Goal: Information Seeking & Learning: Learn about a topic

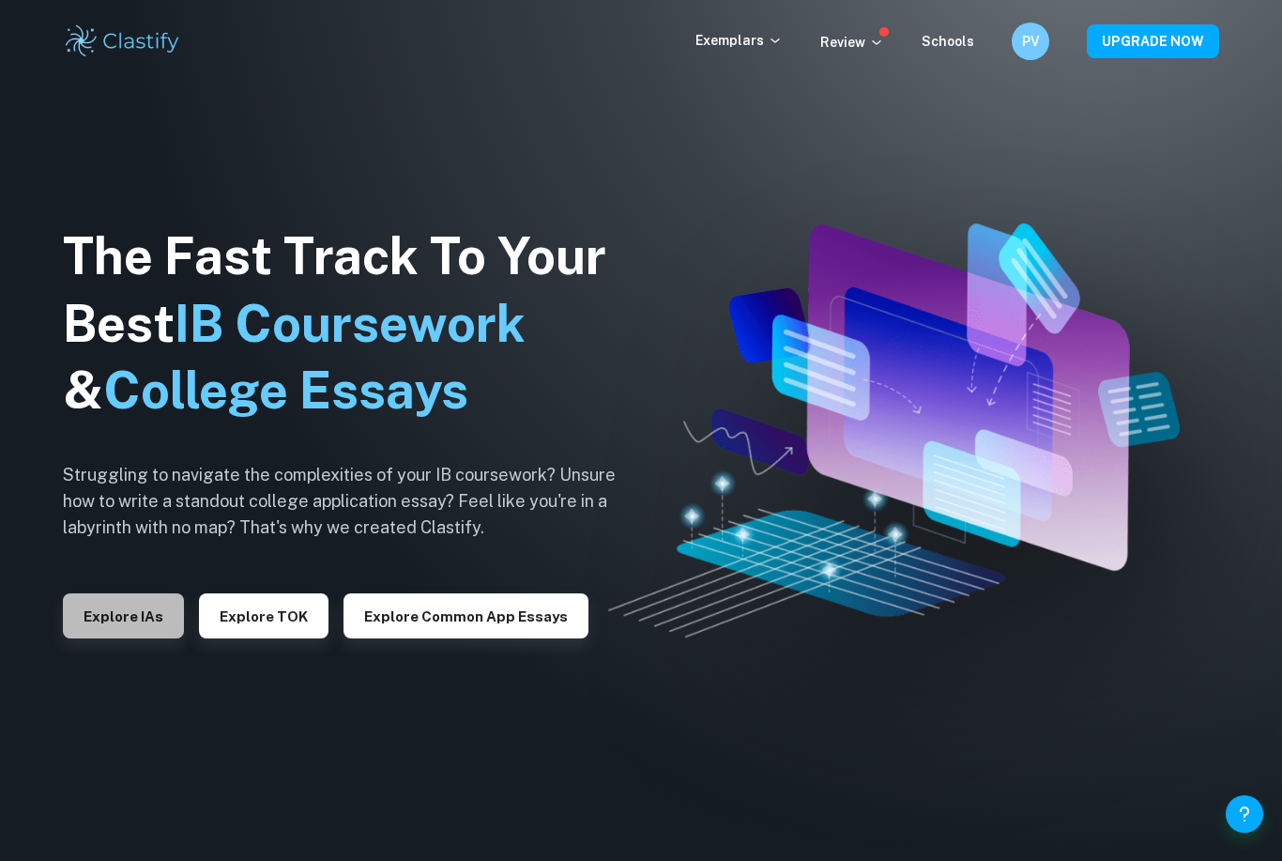
drag, startPoint x: 137, startPoint y: 657, endPoint x: 461, endPoint y: 477, distance: 370.6
click at [278, 638] on button "Explore TOK" at bounding box center [264, 615] width 130 height 45
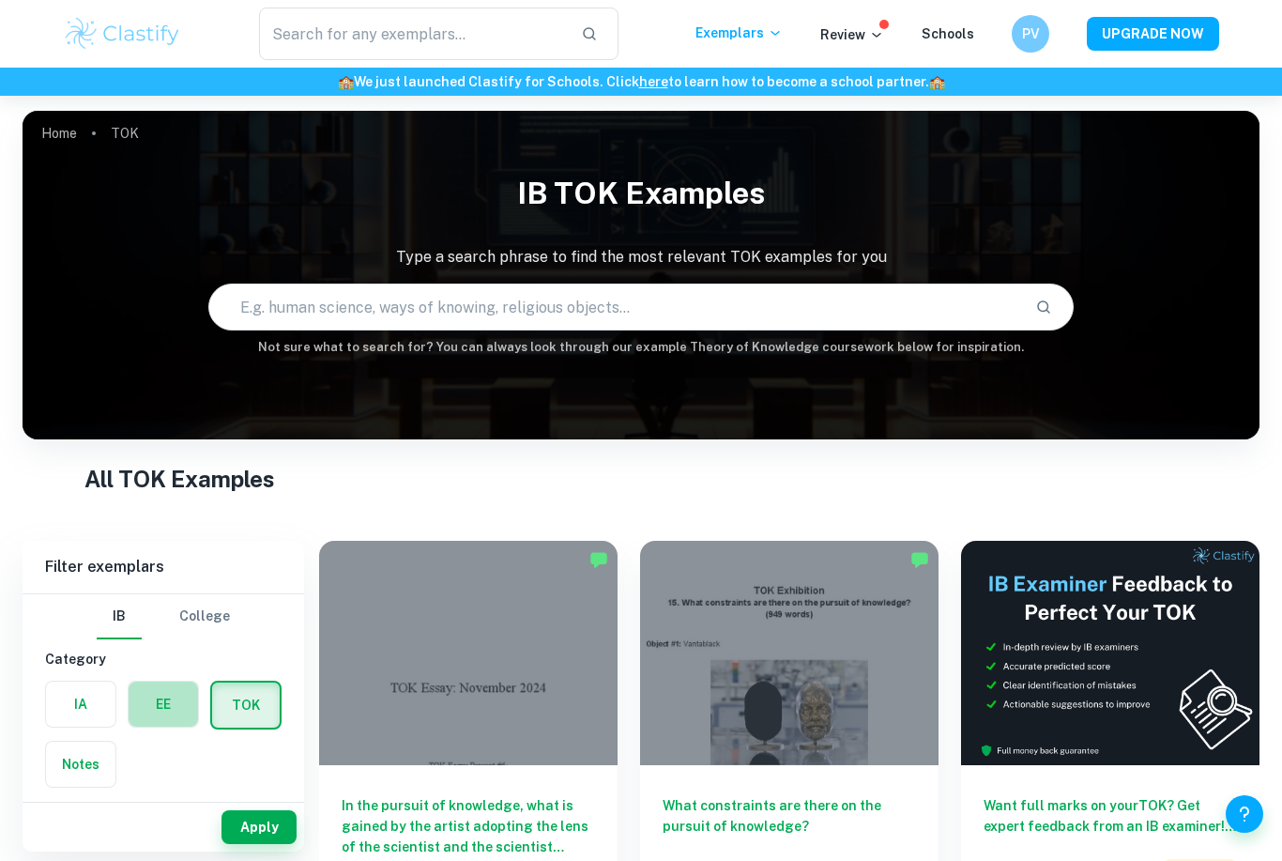
click at [178, 699] on label "button" at bounding box center [163, 703] width 69 height 45
click at [0, 0] on input "radio" at bounding box center [0, 0] width 0 height 0
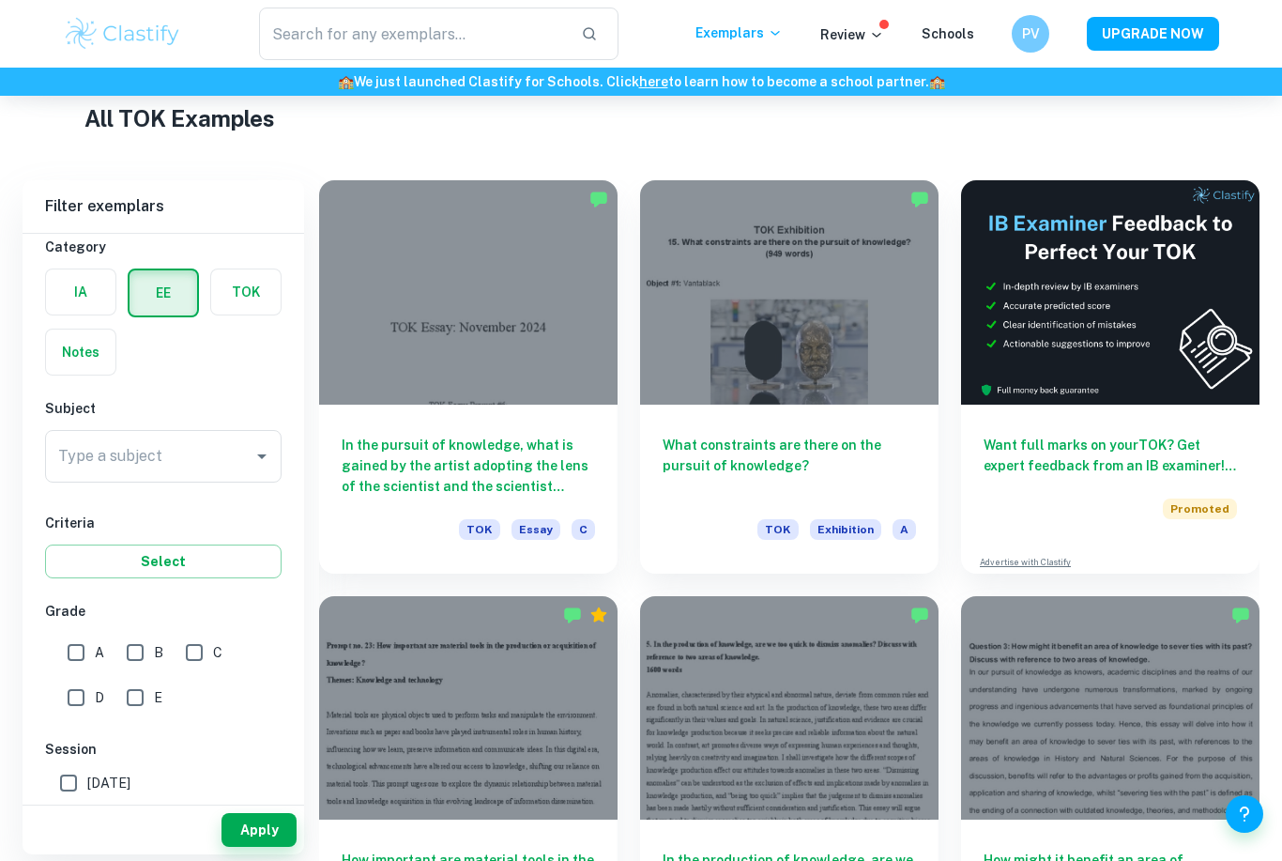
scroll to position [375, 0]
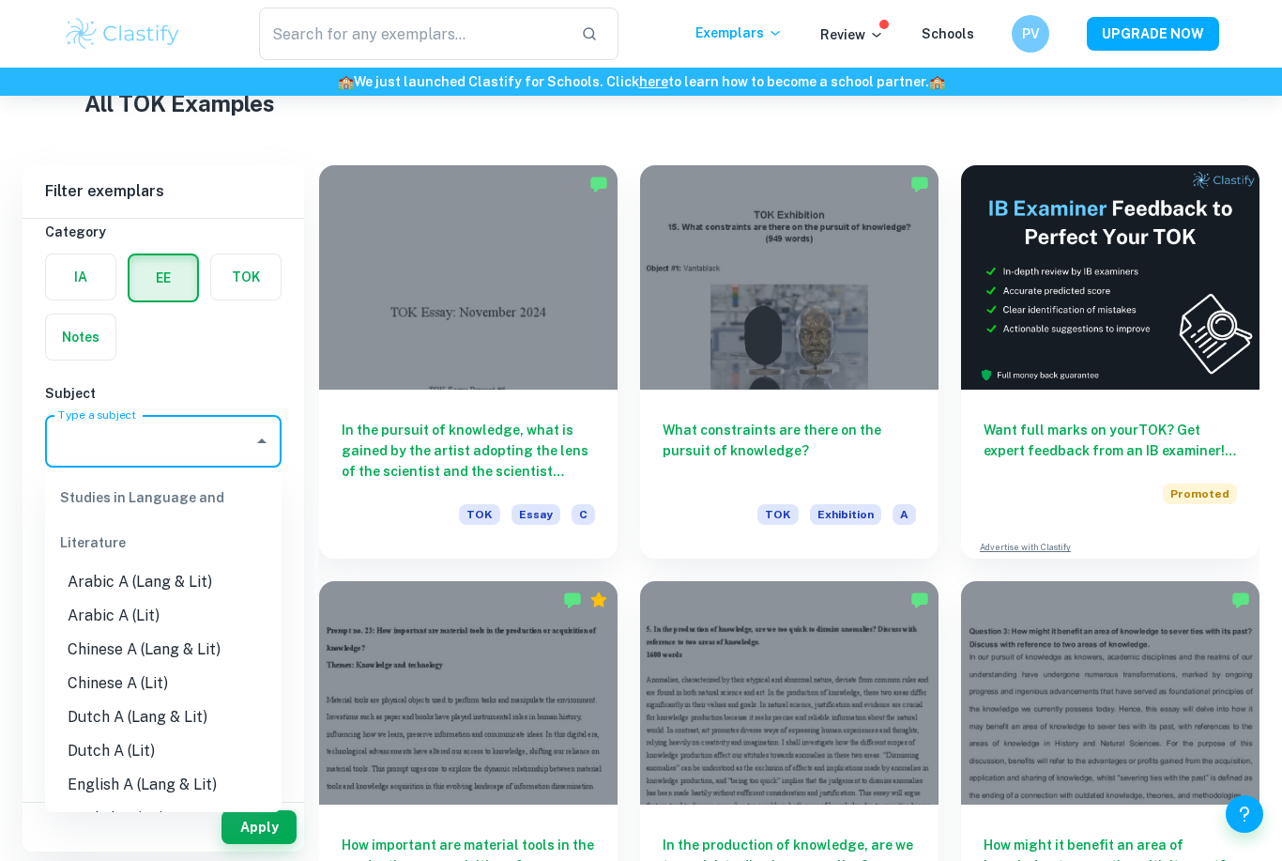
click at [168, 441] on input "Type a subject" at bounding box center [148, 441] width 191 height 36
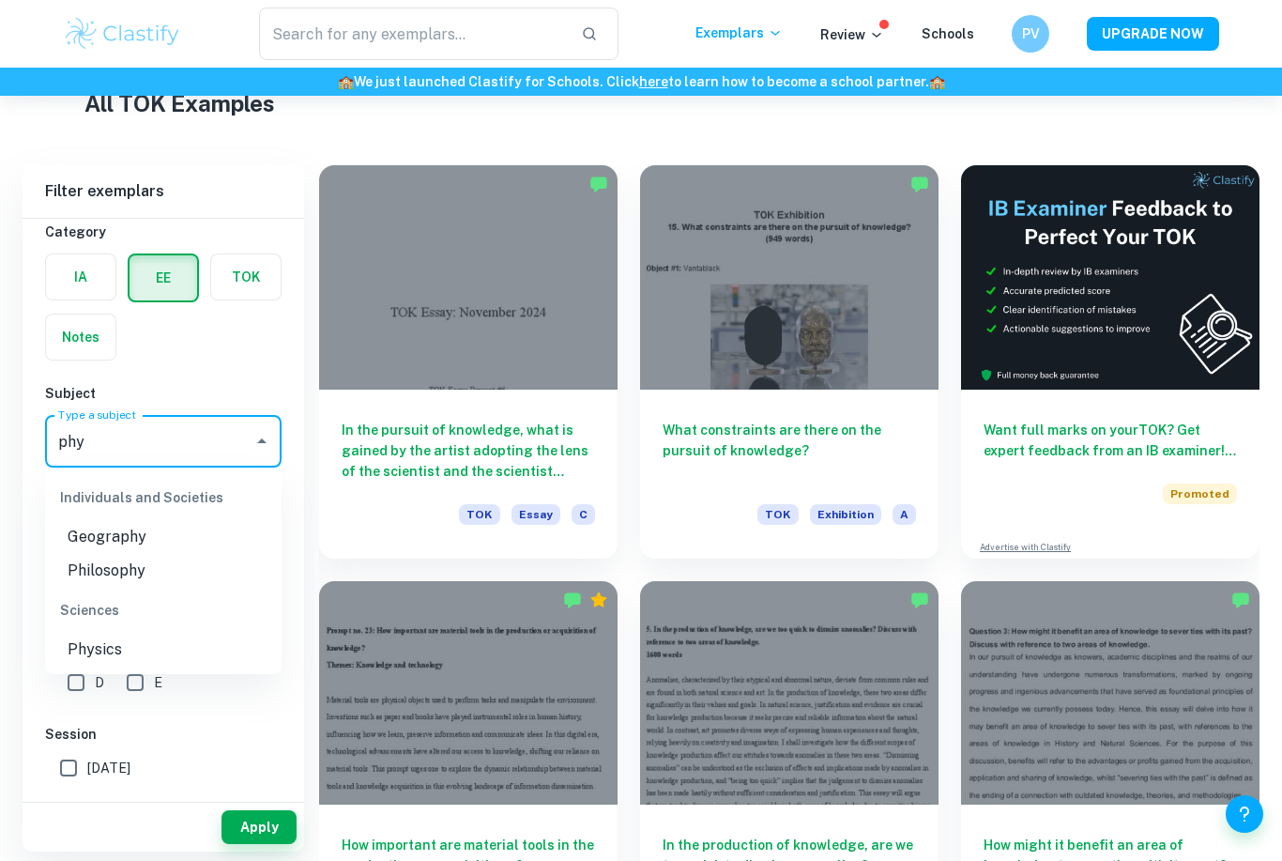
click at [92, 662] on li "Physics" at bounding box center [163, 650] width 237 height 34
type input "Physics"
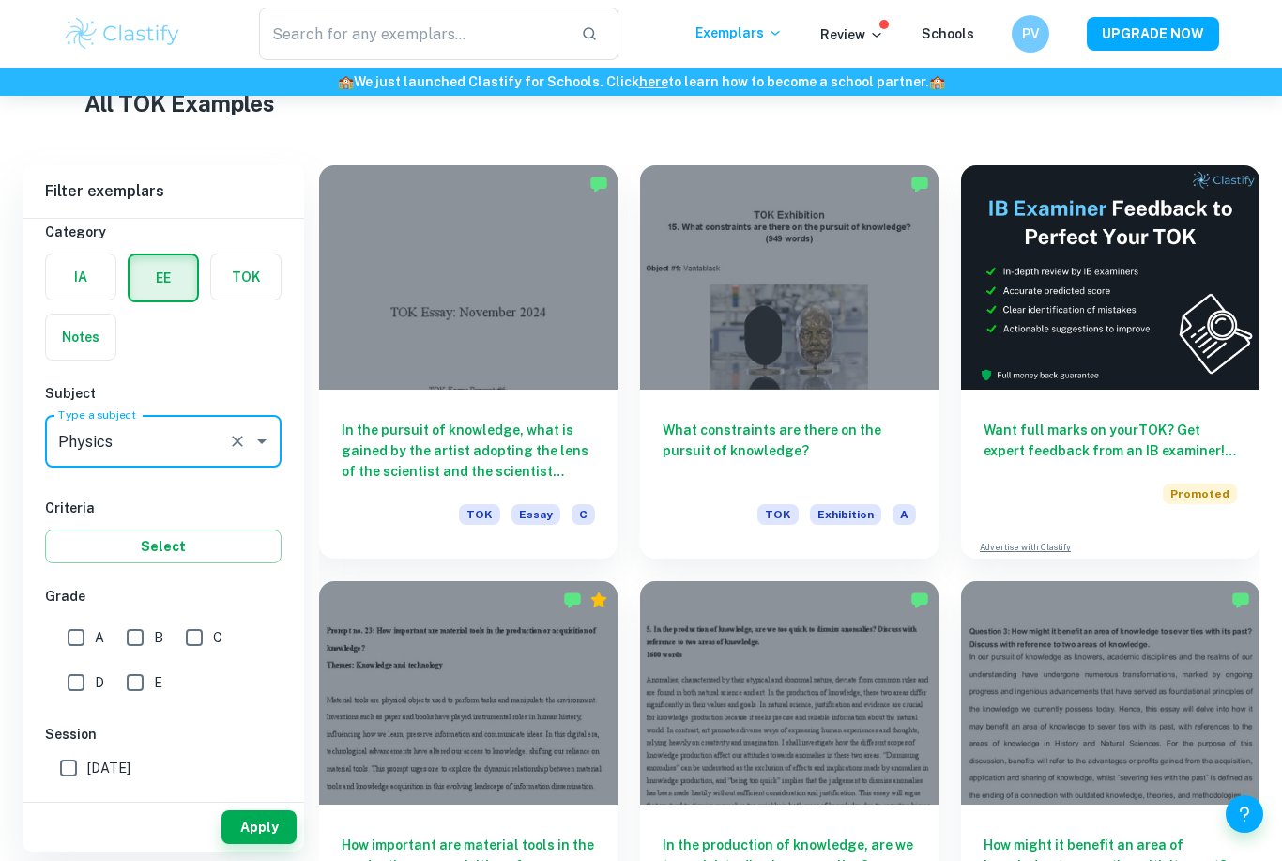
click at [78, 646] on input "A" at bounding box center [76, 638] width 38 height 38
checkbox input "true"
click at [252, 844] on button "Apply" at bounding box center [259, 827] width 75 height 34
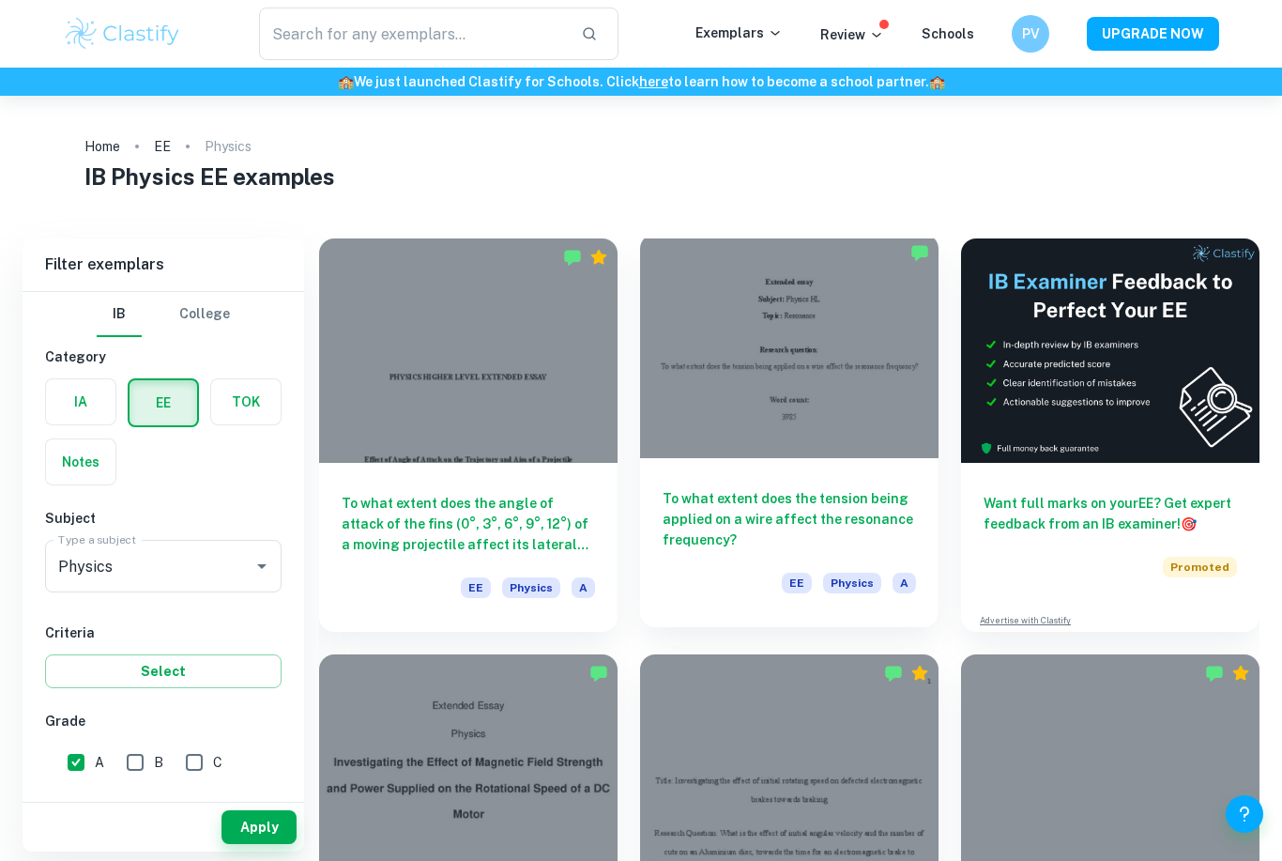
click at [684, 460] on div "To what extent does the tension being applied on a wire affect the resonance fr…" at bounding box center [789, 542] width 298 height 169
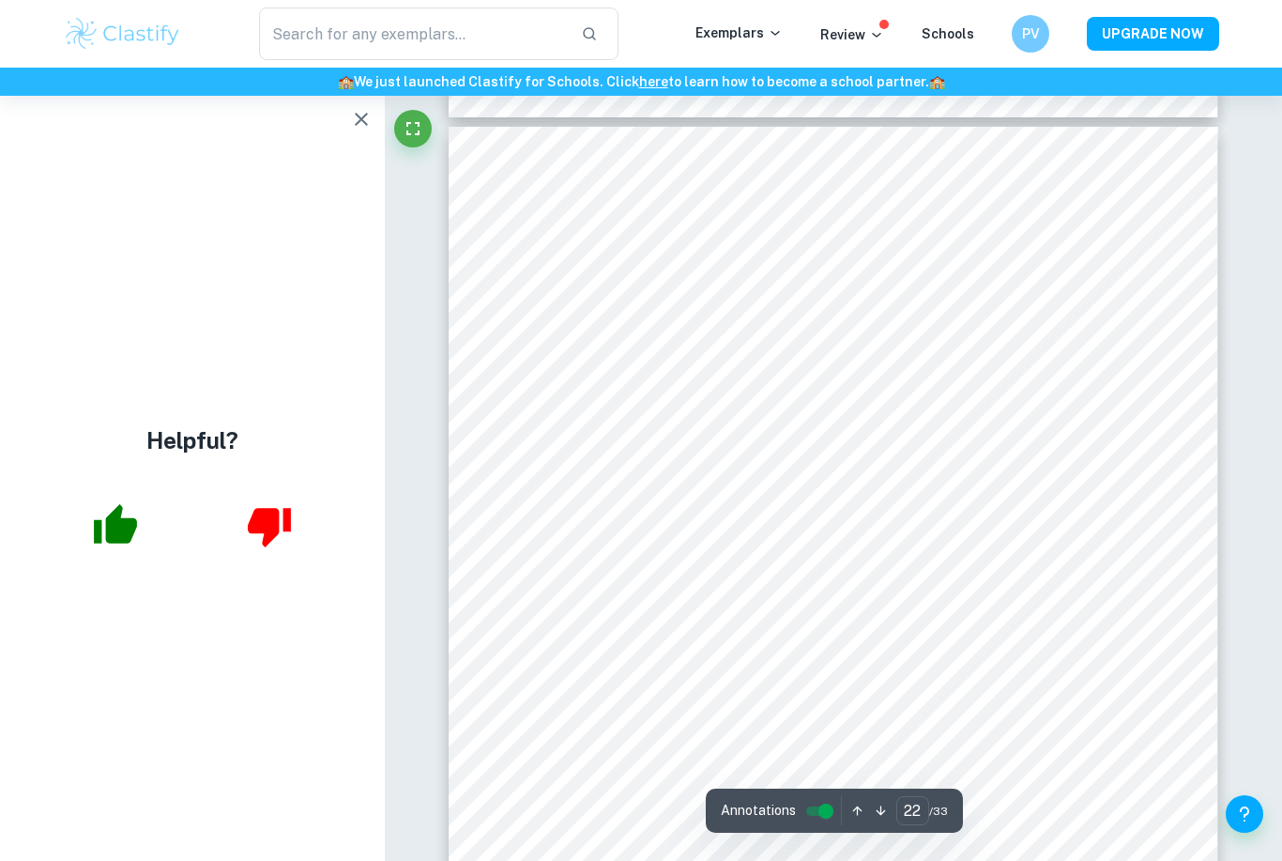
scroll to position [21719, 0]
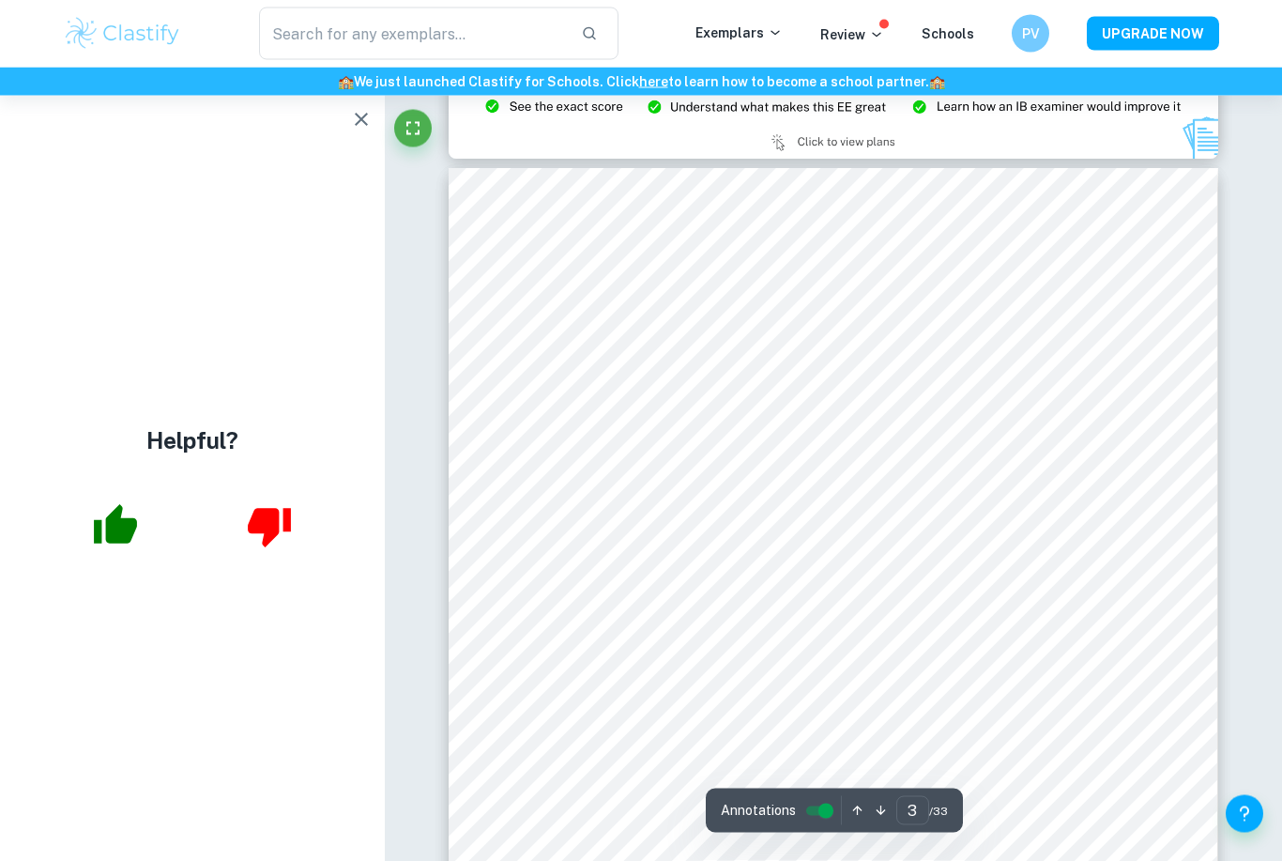
scroll to position [2207, 0]
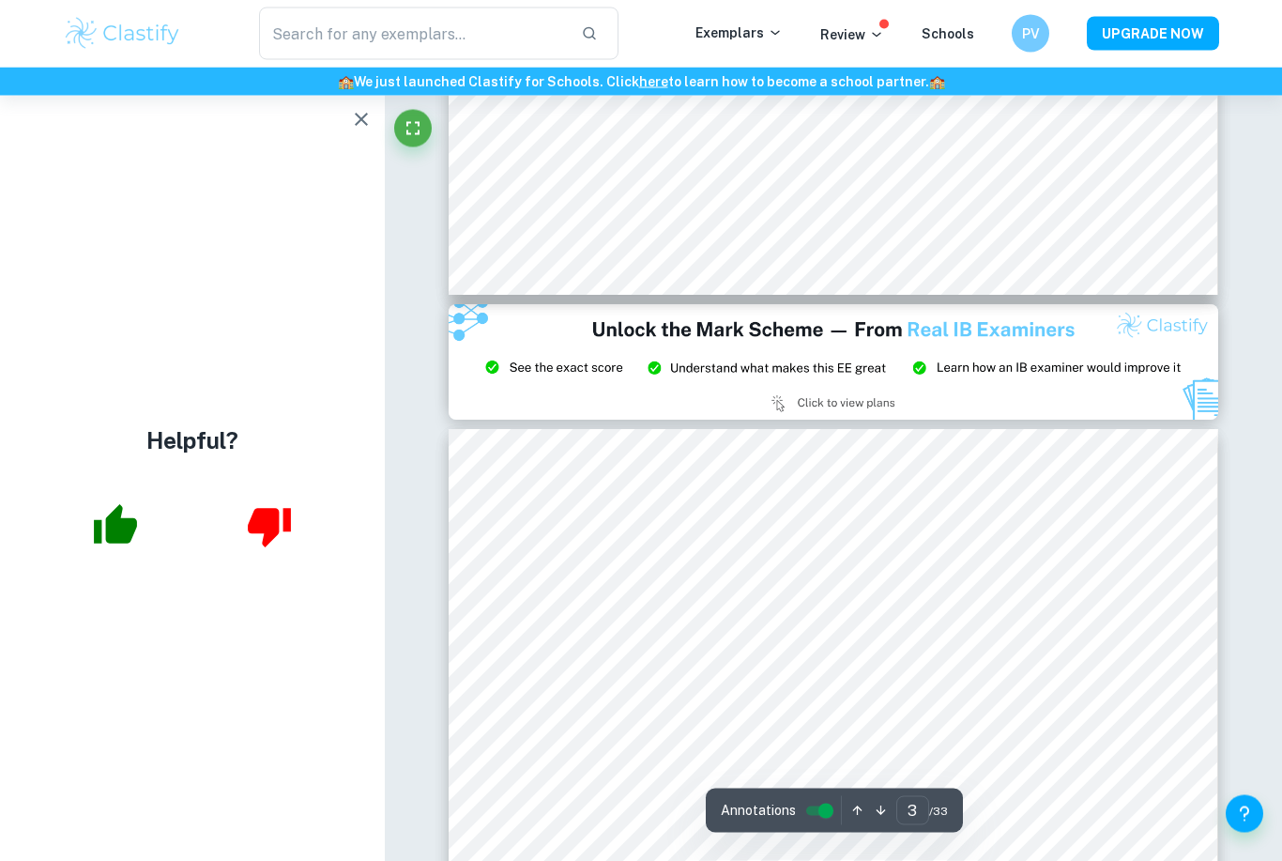
type input "2"
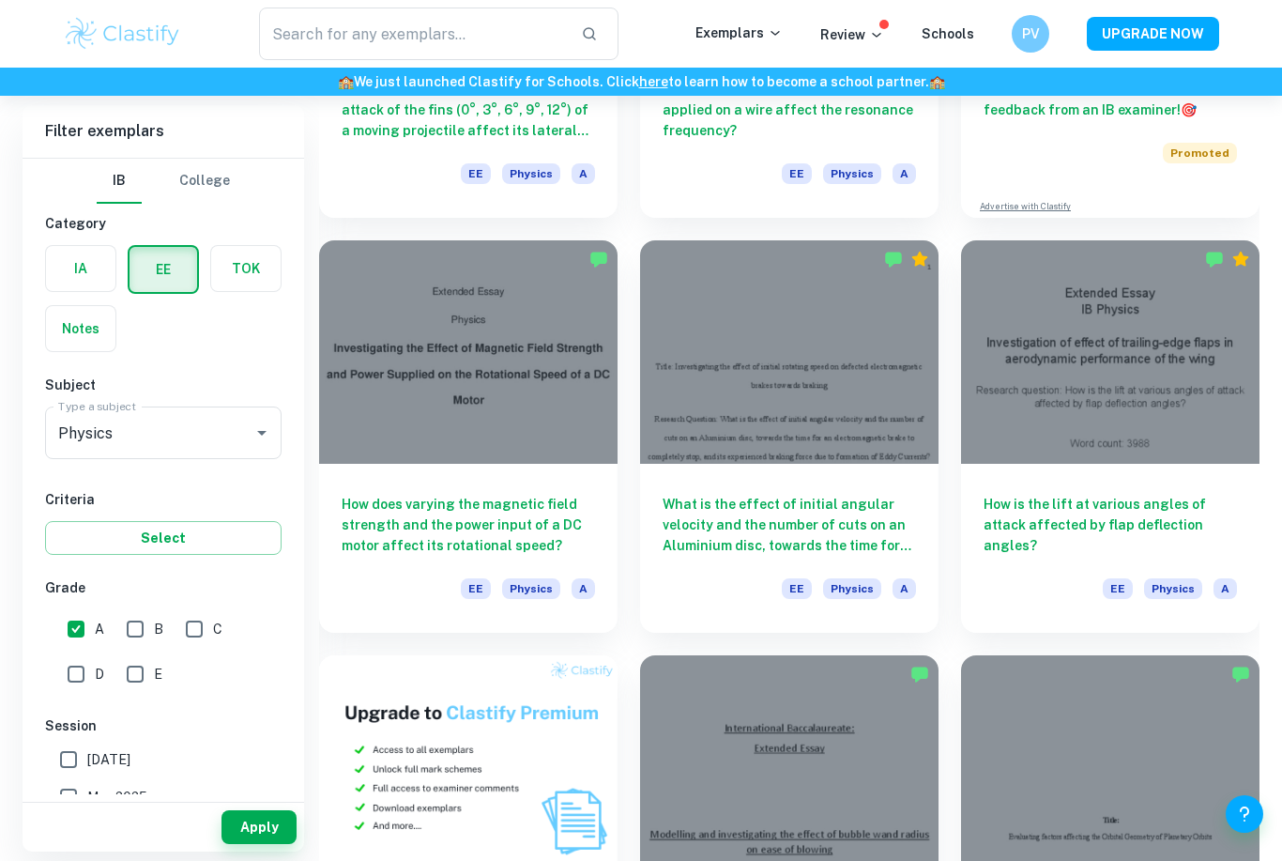
scroll to position [418, 0]
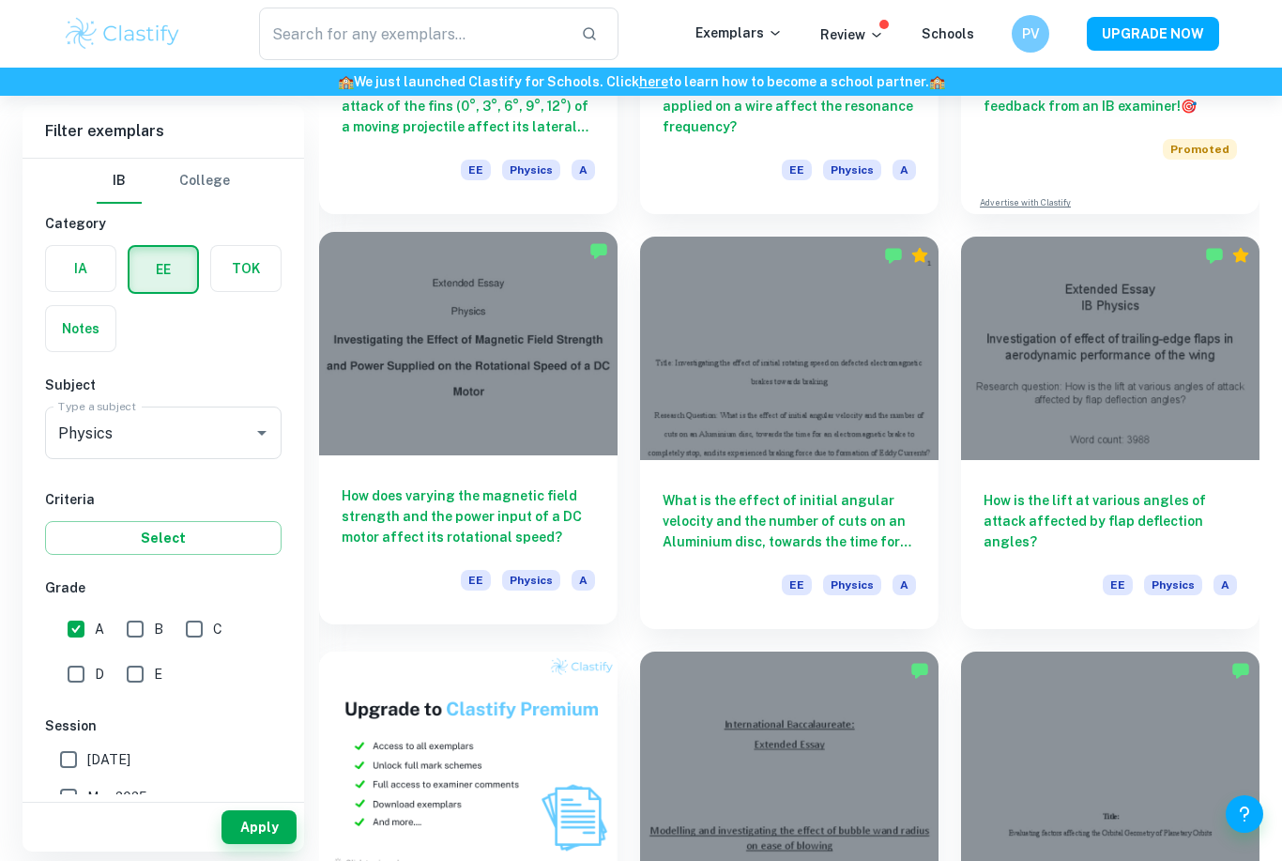
click at [455, 344] on div at bounding box center [468, 344] width 298 height 224
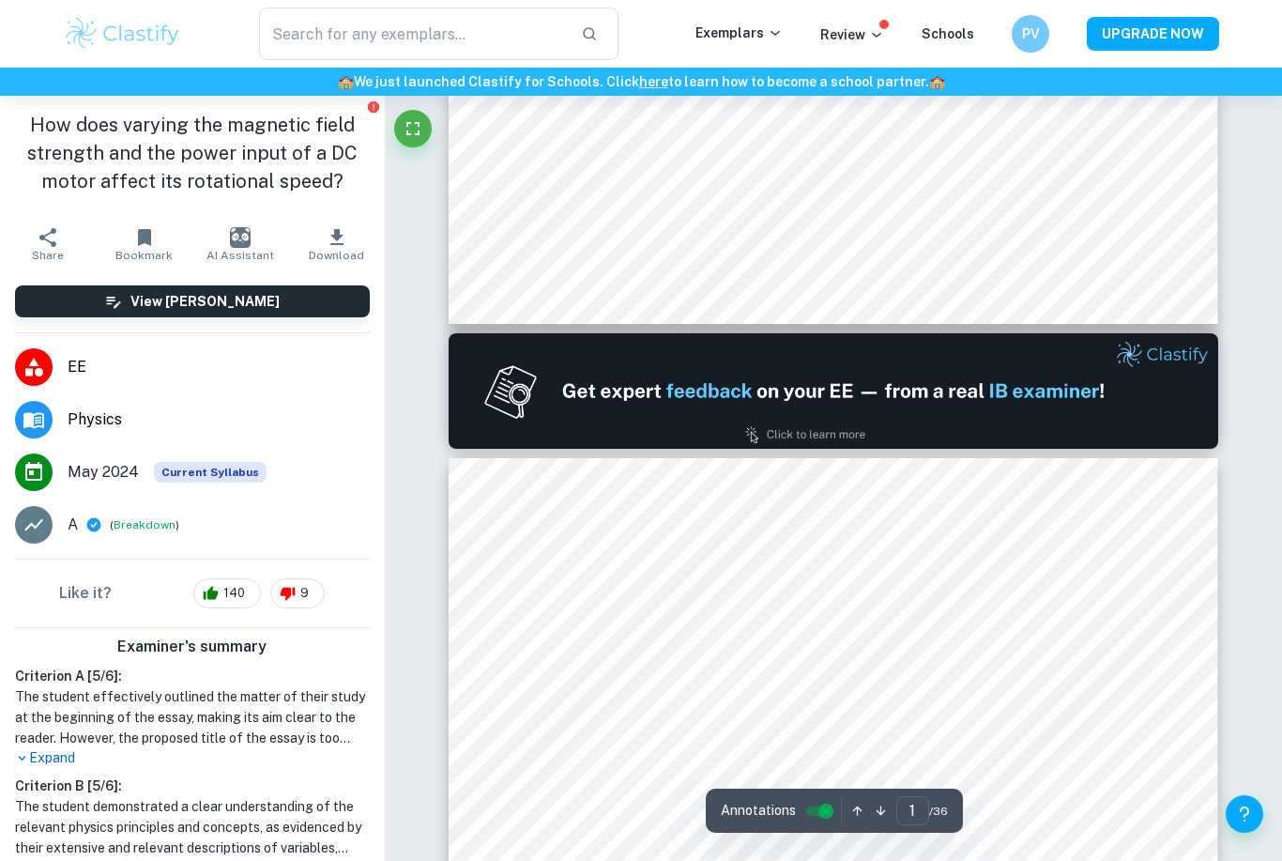
type input "2"
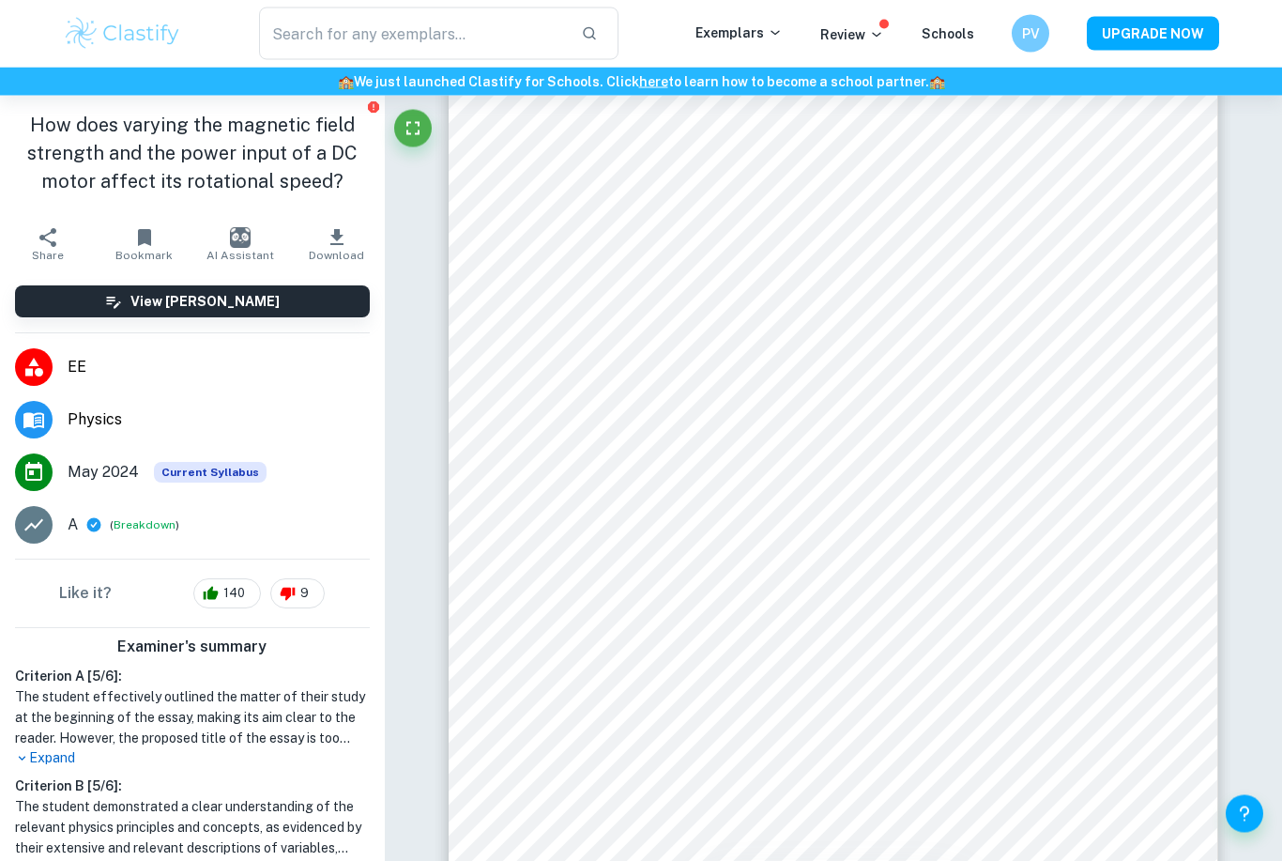
scroll to position [1461, 0]
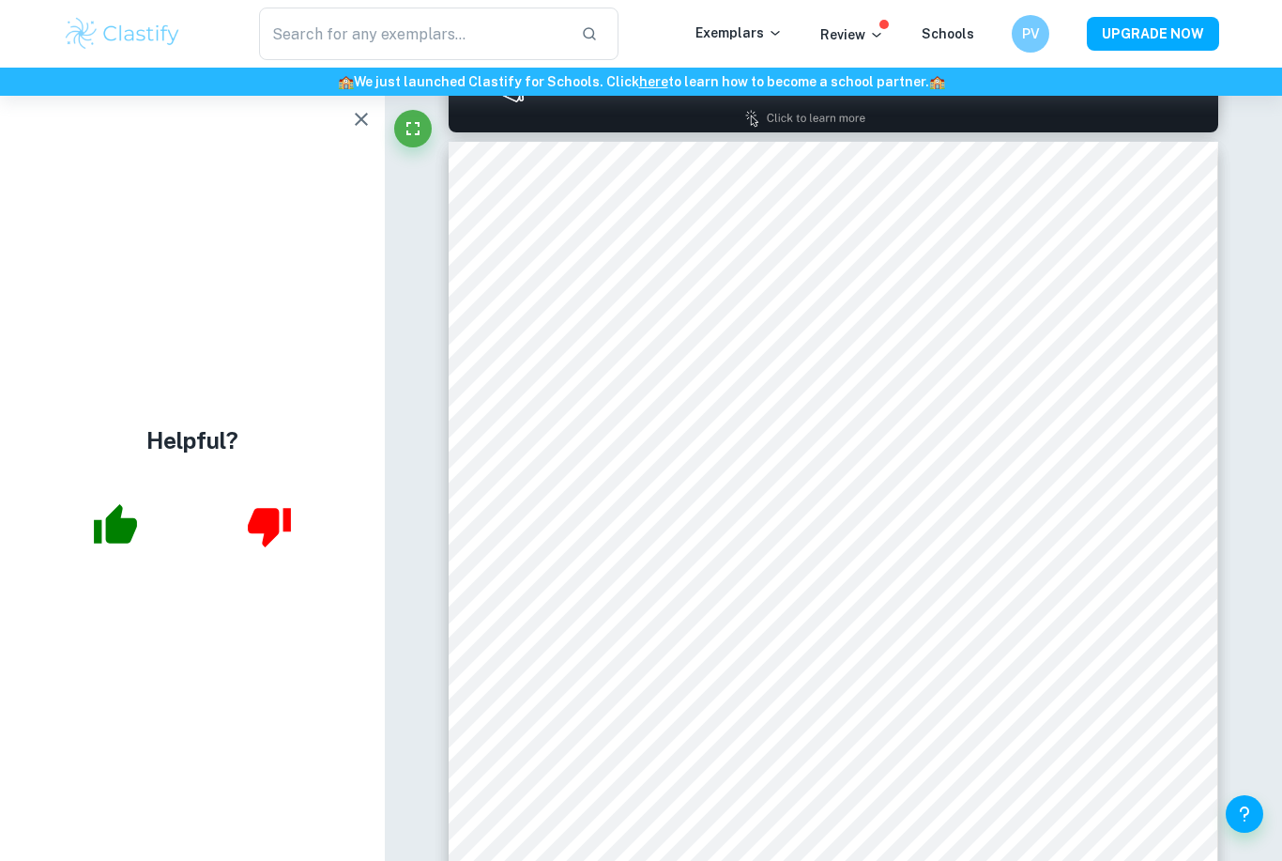
scroll to position [1230, 0]
